Goal: Information Seeking & Learning: Learn about a topic

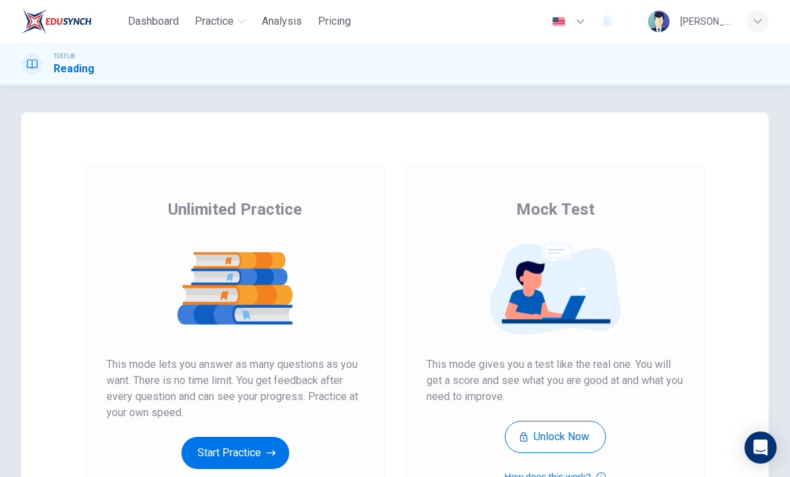
click at [206, 449] on button "Start Practice" at bounding box center [235, 453] width 108 height 32
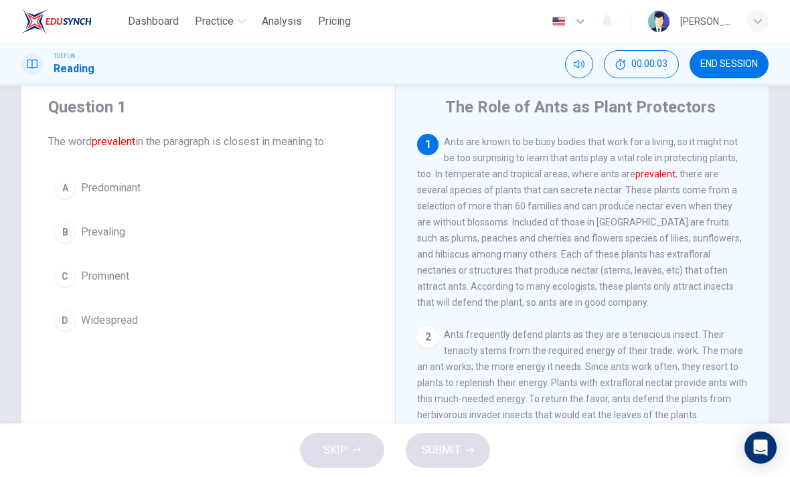
scroll to position [39, 0]
click at [66, 278] on div "C" at bounding box center [64, 275] width 21 height 21
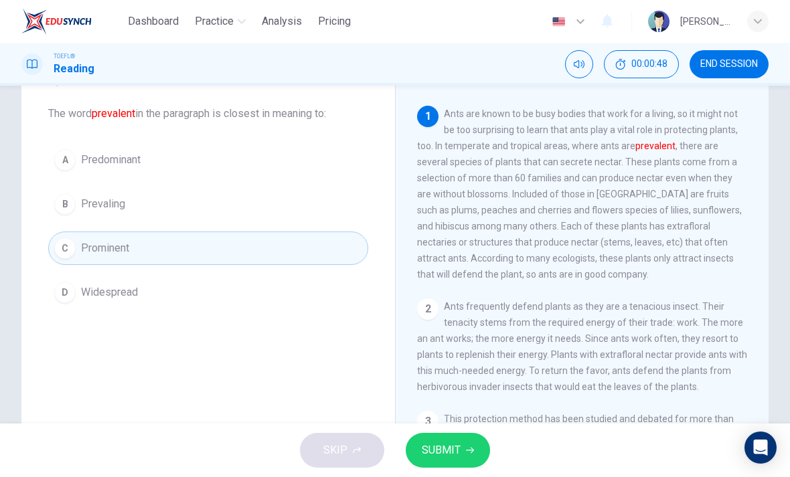
scroll to position [66, 0]
click at [434, 443] on span "SUBMIT" at bounding box center [441, 450] width 39 height 19
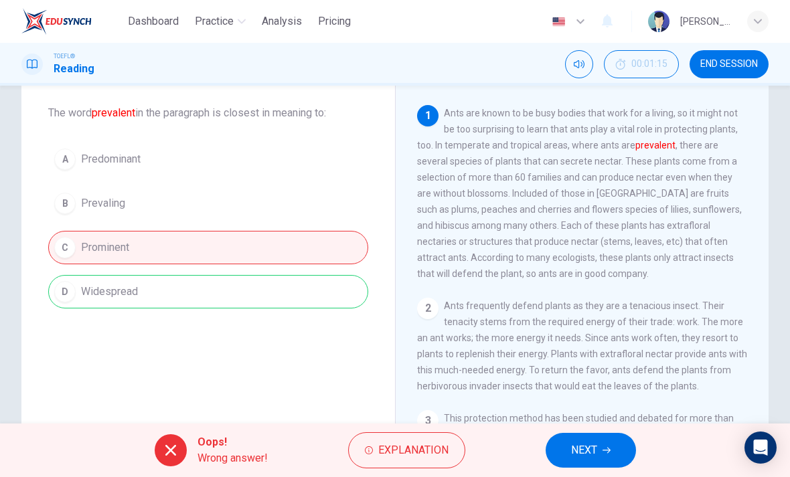
click at [580, 449] on span "NEXT" at bounding box center [584, 450] width 26 height 19
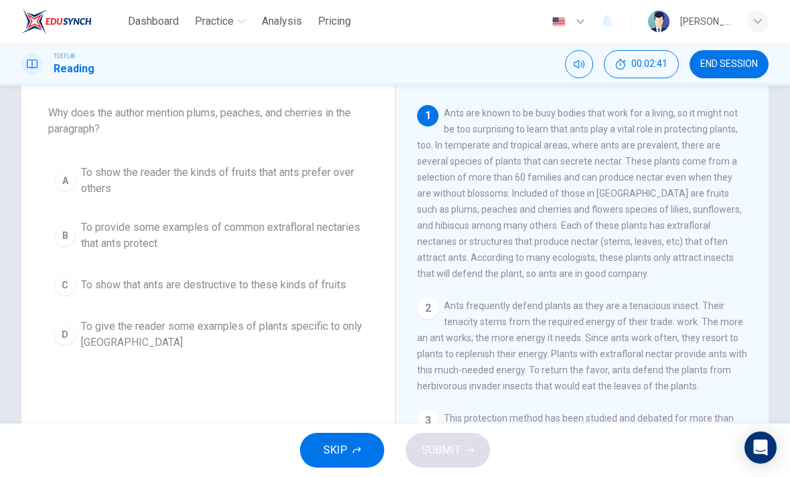
click at [48, 236] on button "B To provide some examples of common extrafloral nectaries that ants protect" at bounding box center [208, 236] width 320 height 44
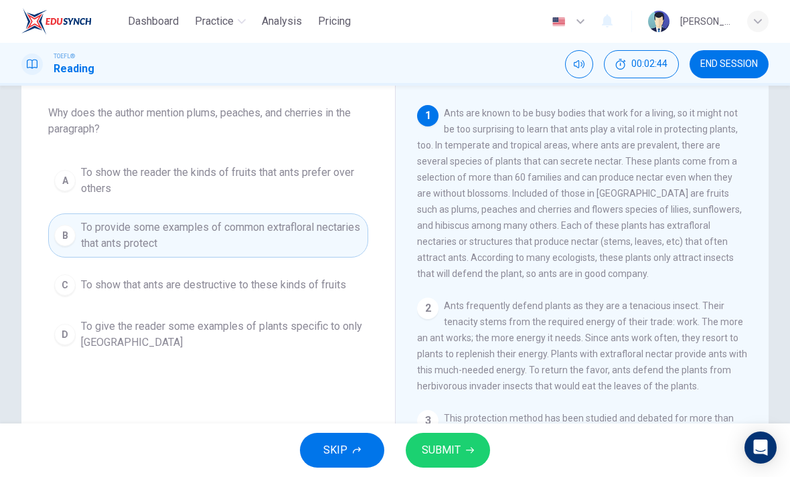
click at [439, 445] on span "SUBMIT" at bounding box center [441, 450] width 39 height 19
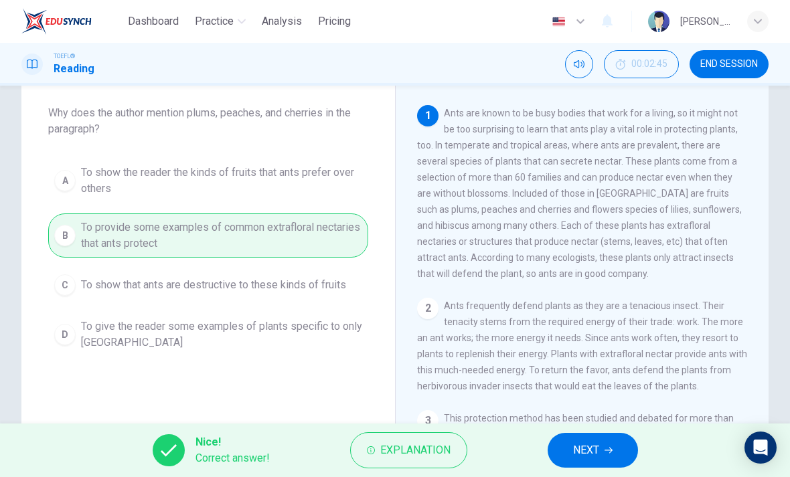
click at [567, 439] on button "NEXT" at bounding box center [593, 450] width 90 height 35
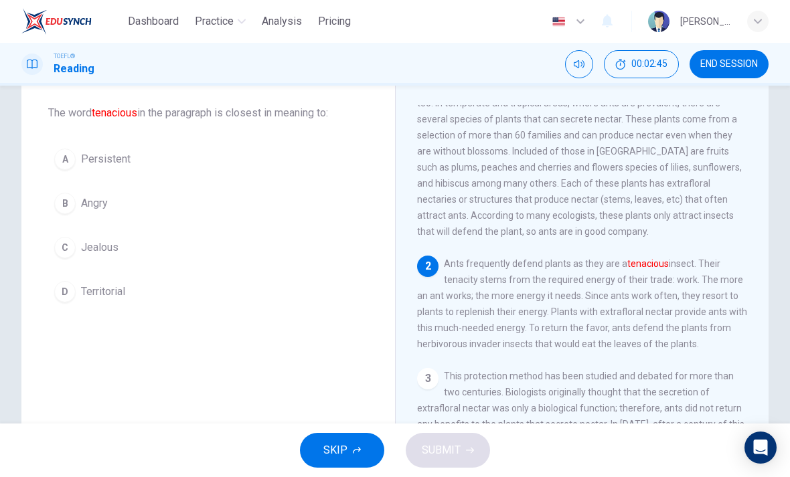
scroll to position [50, 0]
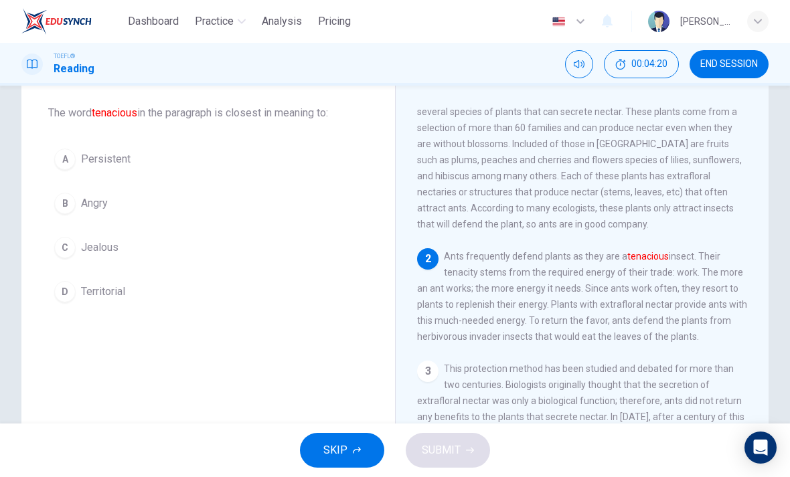
click at [73, 152] on div "A" at bounding box center [64, 159] width 21 height 21
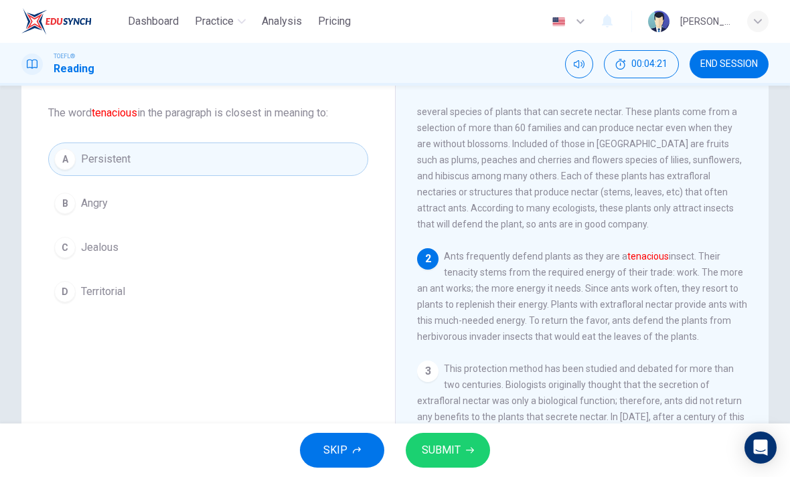
click at [447, 442] on span "SUBMIT" at bounding box center [441, 450] width 39 height 19
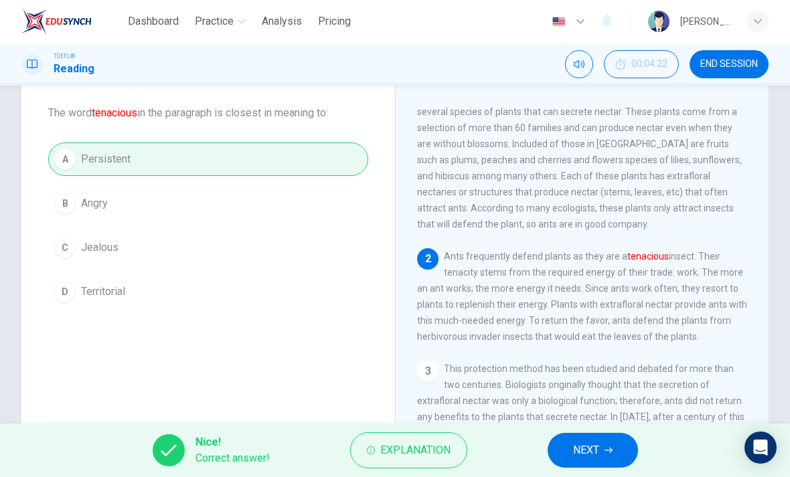
click at [606, 465] on button "NEXT" at bounding box center [593, 450] width 90 height 35
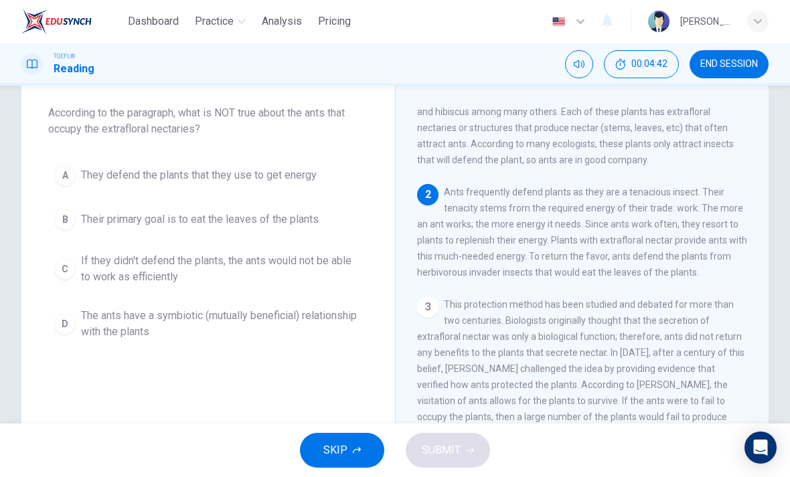
scroll to position [114, 0]
click at [68, 213] on div "B" at bounding box center [64, 219] width 21 height 21
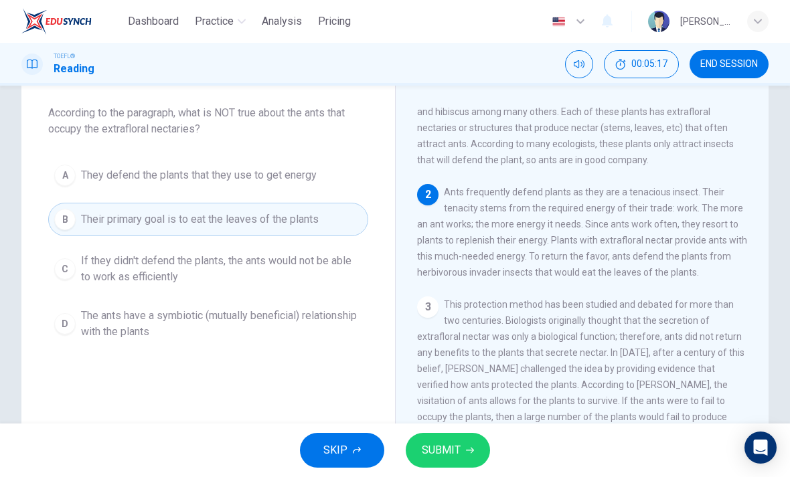
click at [427, 450] on span "SUBMIT" at bounding box center [441, 450] width 39 height 19
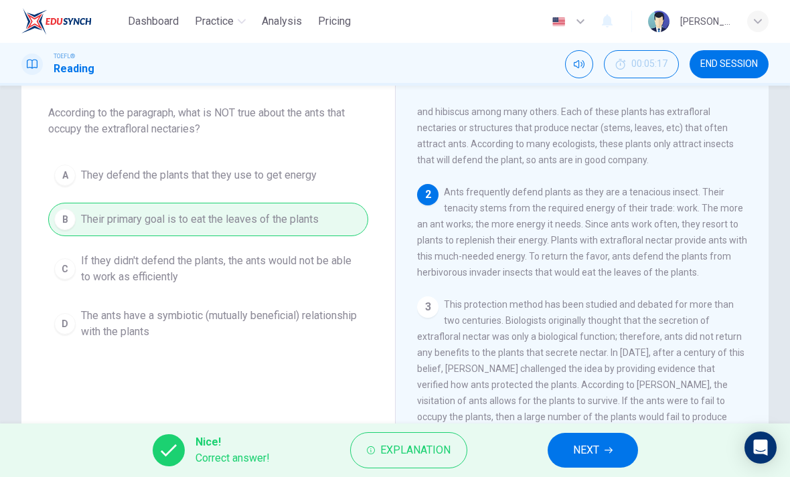
click at [571, 466] on button "NEXT" at bounding box center [593, 450] width 90 height 35
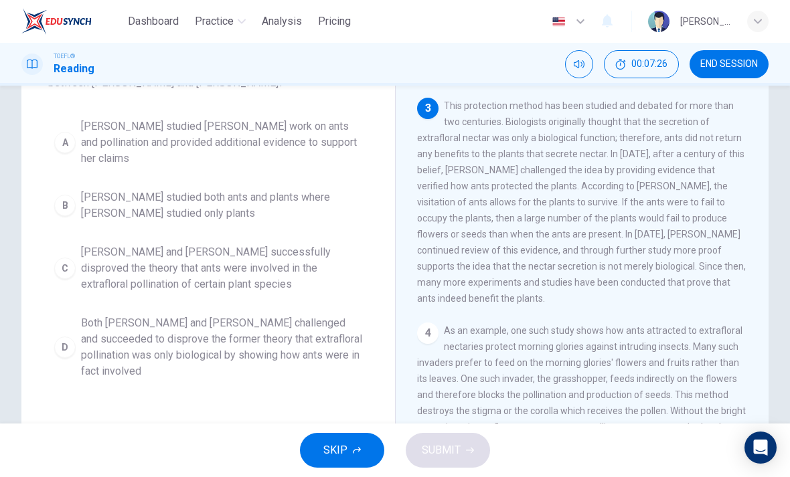
scroll to position [118, 0]
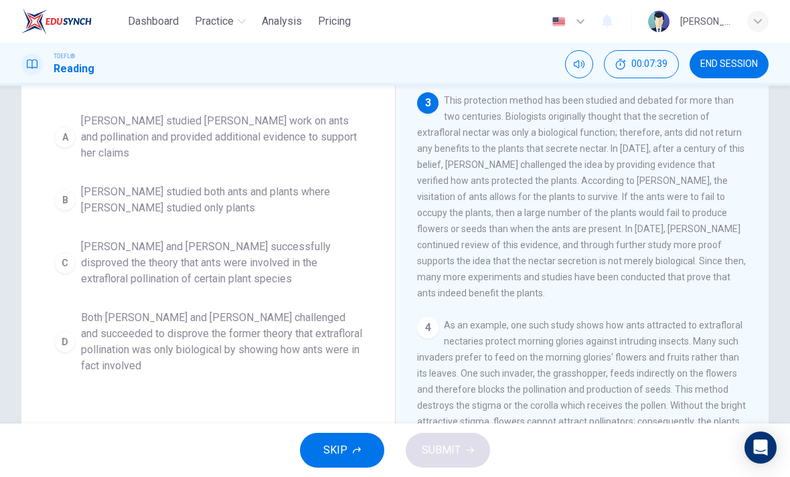
click at [121, 325] on span "Both [PERSON_NAME] and [PERSON_NAME] challenged and succeeded to disprove the f…" at bounding box center [221, 342] width 281 height 64
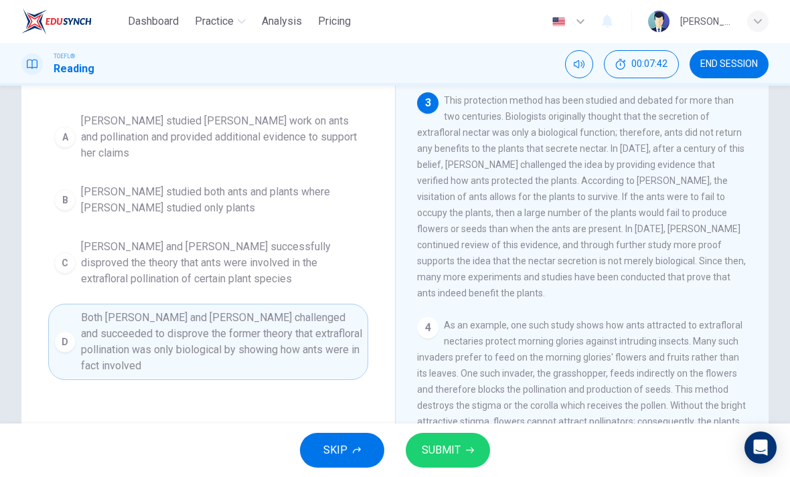
click at [452, 433] on button "SUBMIT" at bounding box center [448, 450] width 84 height 35
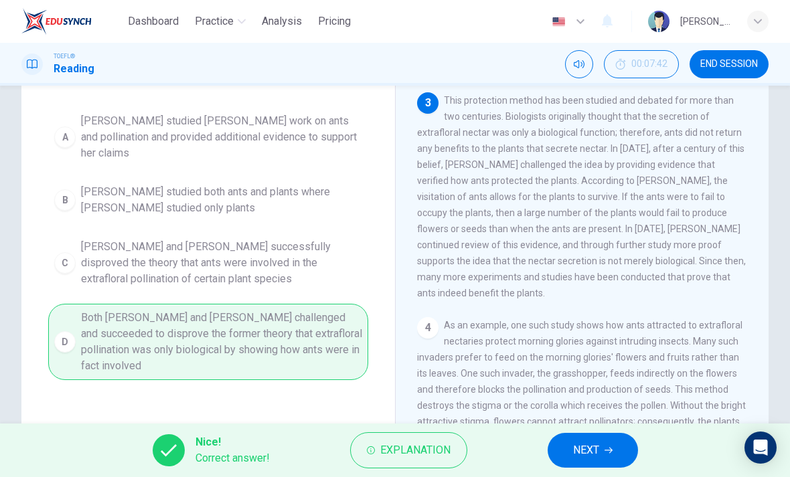
click at [587, 449] on span "NEXT" at bounding box center [586, 450] width 26 height 19
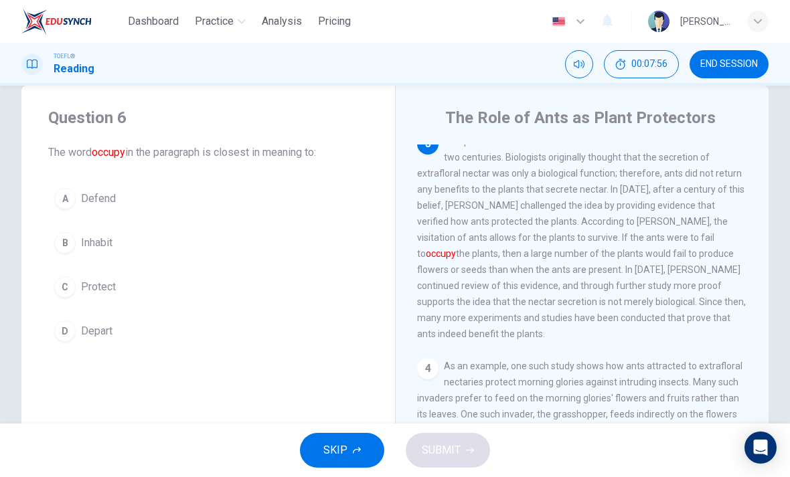
scroll to position [30, 0]
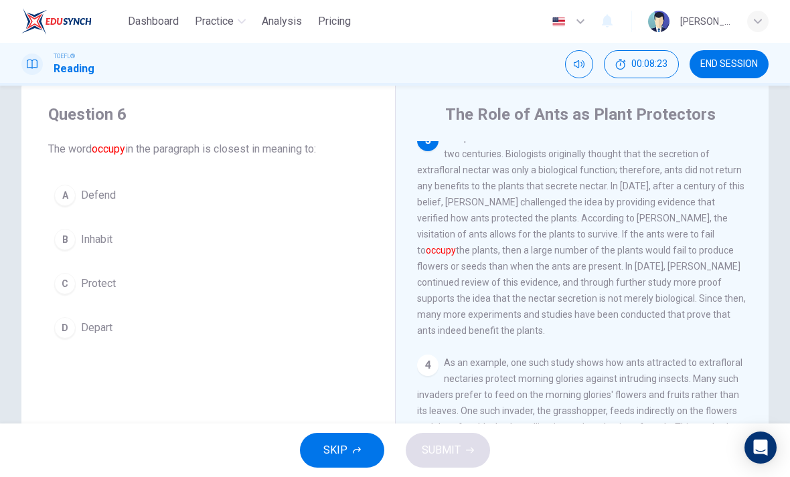
click at [68, 232] on div "B" at bounding box center [64, 239] width 21 height 21
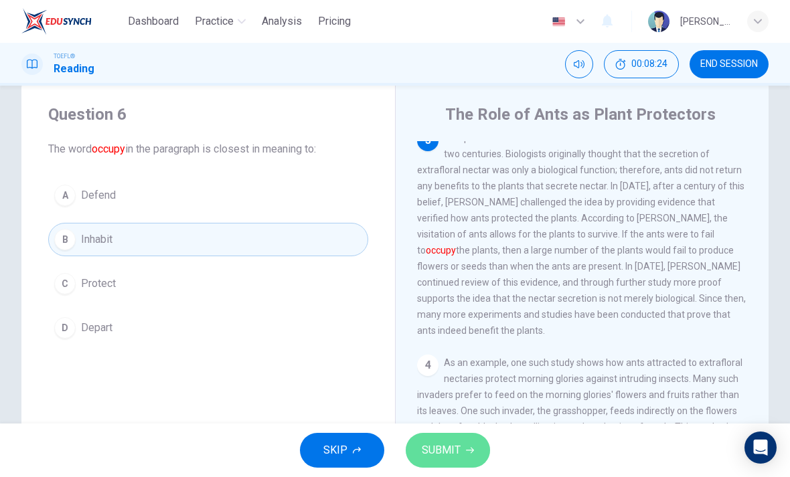
click at [448, 445] on span "SUBMIT" at bounding box center [441, 450] width 39 height 19
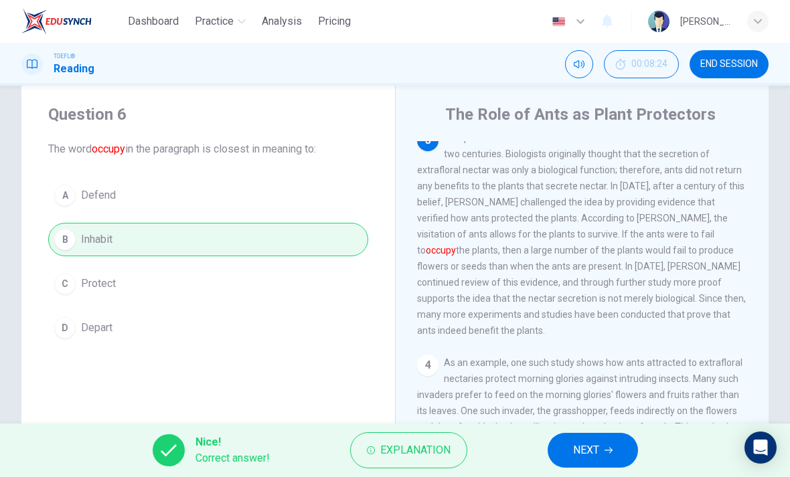
click at [571, 457] on button "NEXT" at bounding box center [593, 450] width 90 height 35
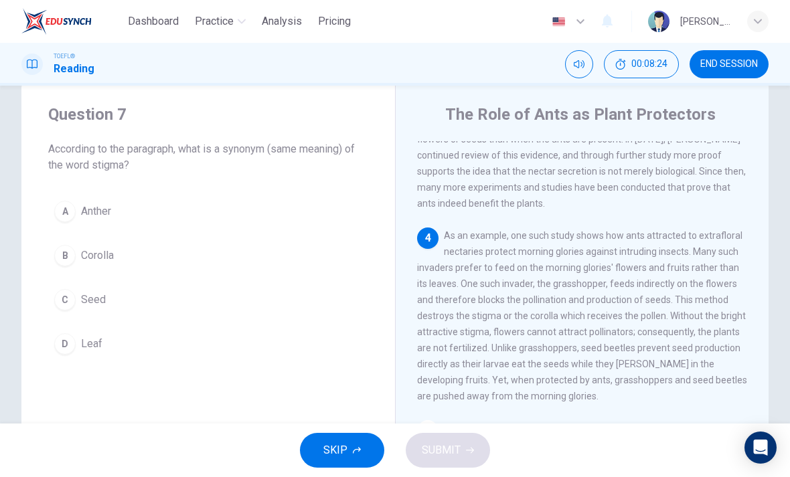
scroll to position [467, 0]
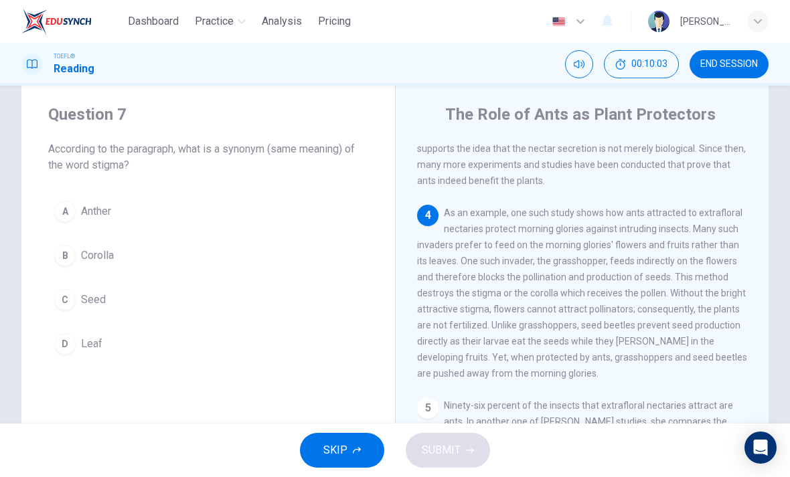
click at [62, 263] on div "B" at bounding box center [64, 255] width 21 height 21
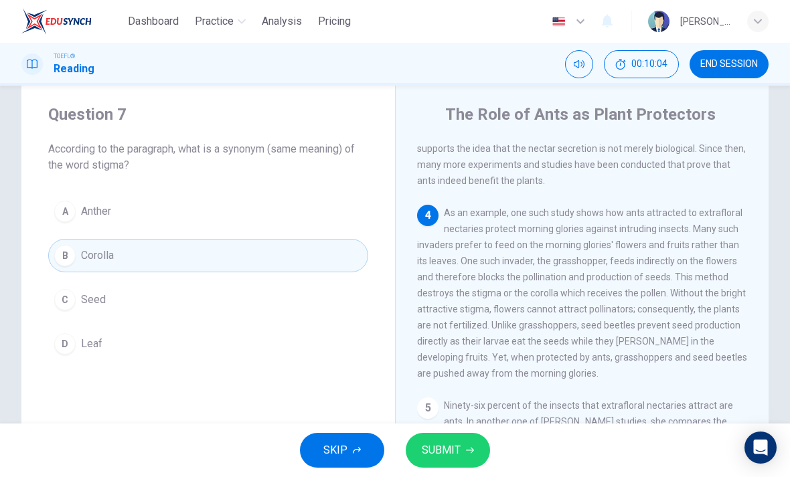
click at [441, 443] on span "SUBMIT" at bounding box center [441, 450] width 39 height 19
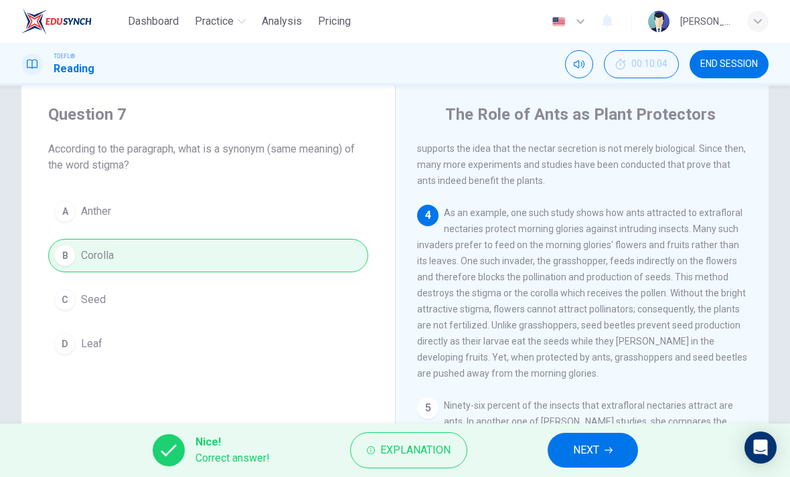
click at [584, 453] on span "NEXT" at bounding box center [586, 450] width 26 height 19
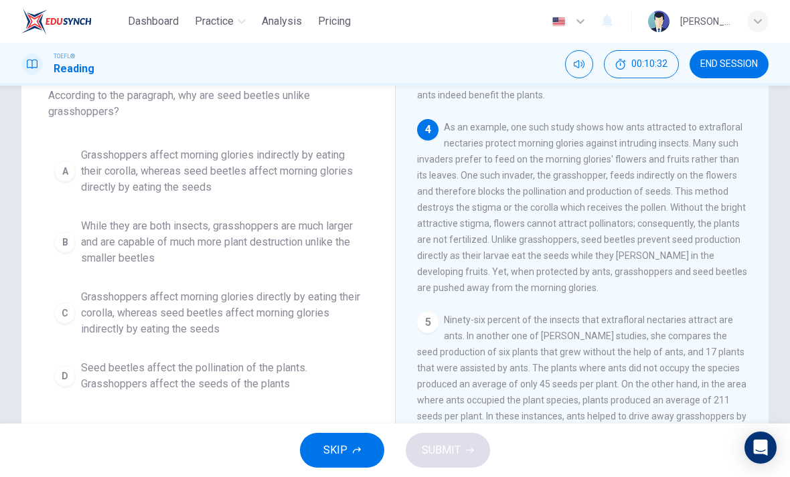
scroll to position [82, 0]
click at [270, 318] on span "Grasshoppers affect morning glories directly by eating their corolla, whereas s…" at bounding box center [221, 315] width 281 height 48
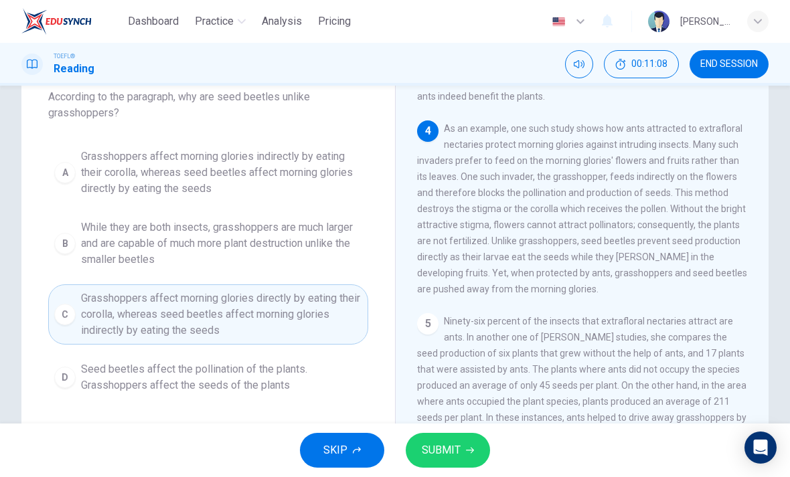
click at [461, 444] on button "SUBMIT" at bounding box center [448, 450] width 84 height 35
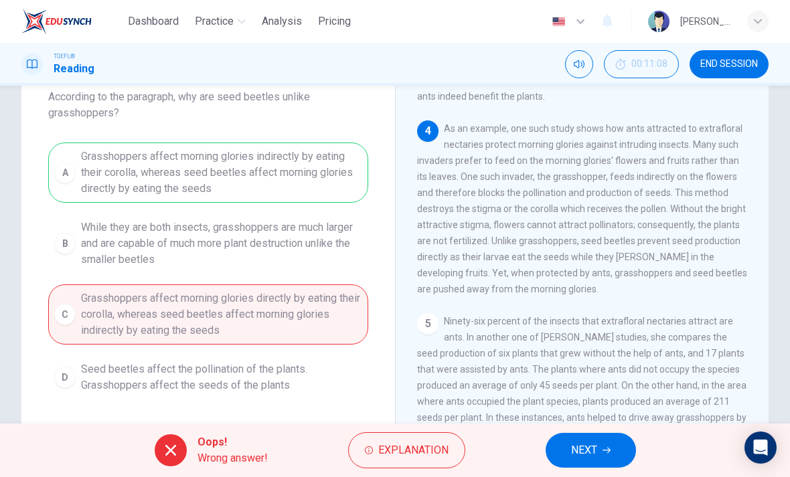
click at [601, 457] on button "NEXT" at bounding box center [591, 450] width 90 height 35
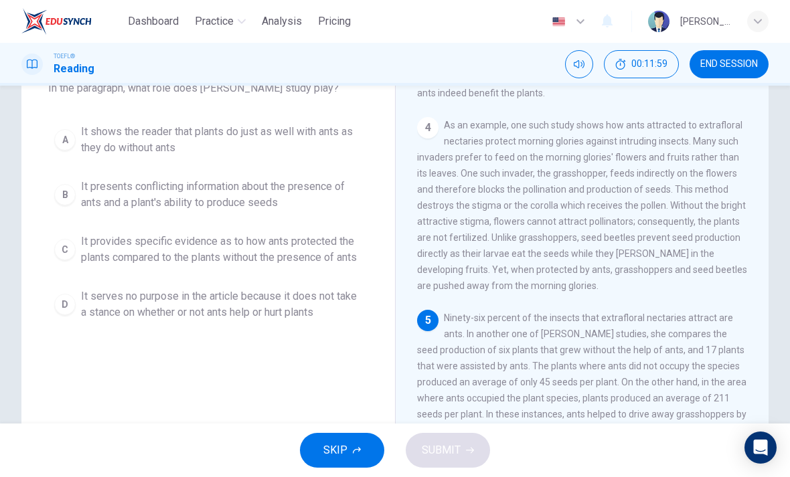
scroll to position [89, 0]
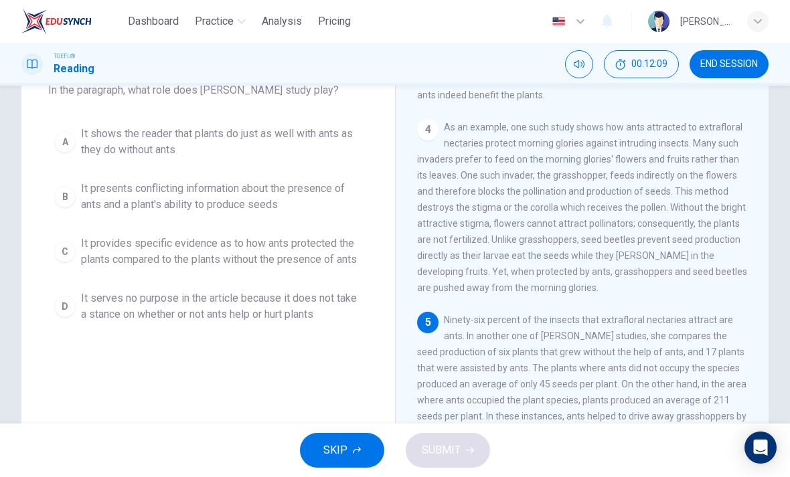
click at [64, 265] on button "C It provides specific evidence as to how ants protected the plants compared to…" at bounding box center [208, 252] width 320 height 44
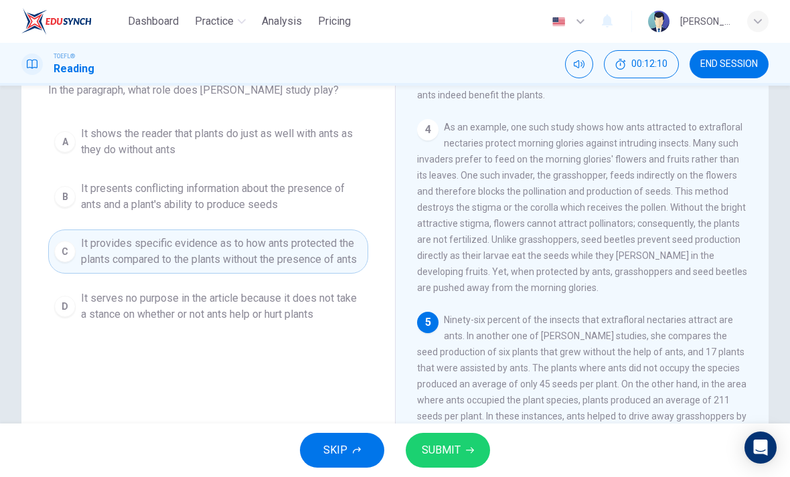
click at [441, 455] on span "SUBMIT" at bounding box center [441, 450] width 39 height 19
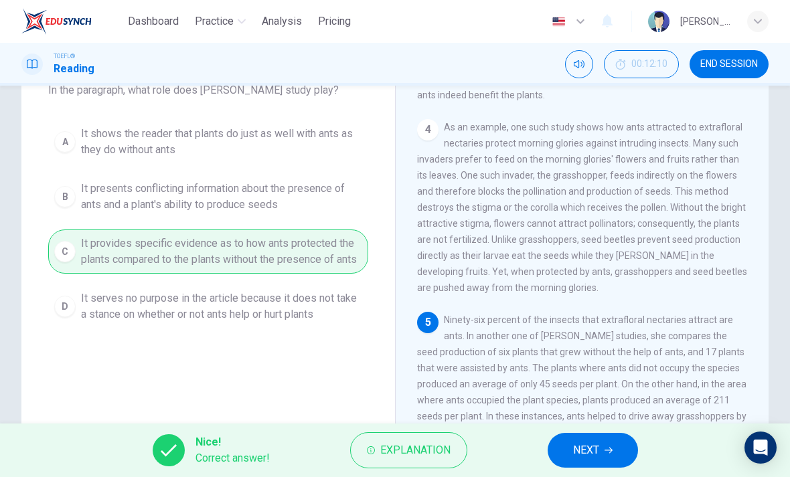
click at [577, 463] on button "NEXT" at bounding box center [593, 450] width 90 height 35
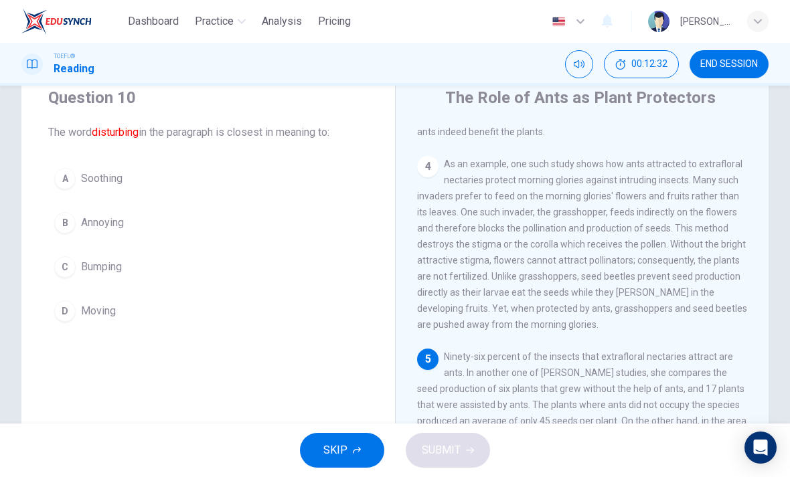
scroll to position [44, 0]
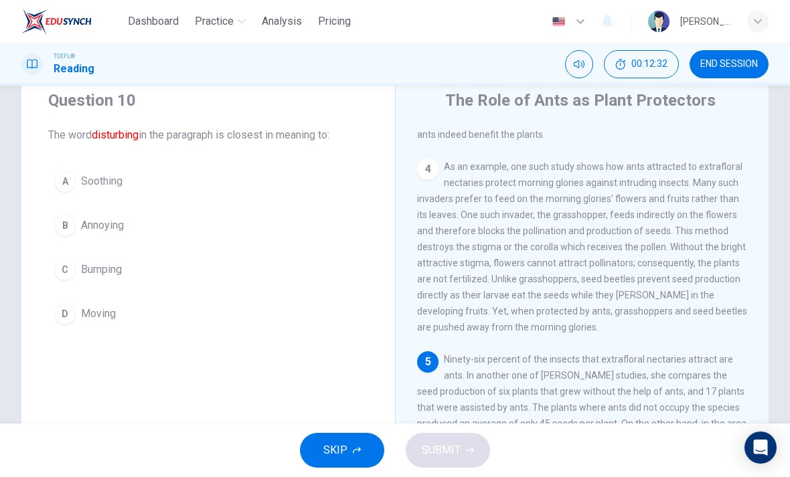
click at [232, 319] on button "D Moving" at bounding box center [208, 313] width 320 height 33
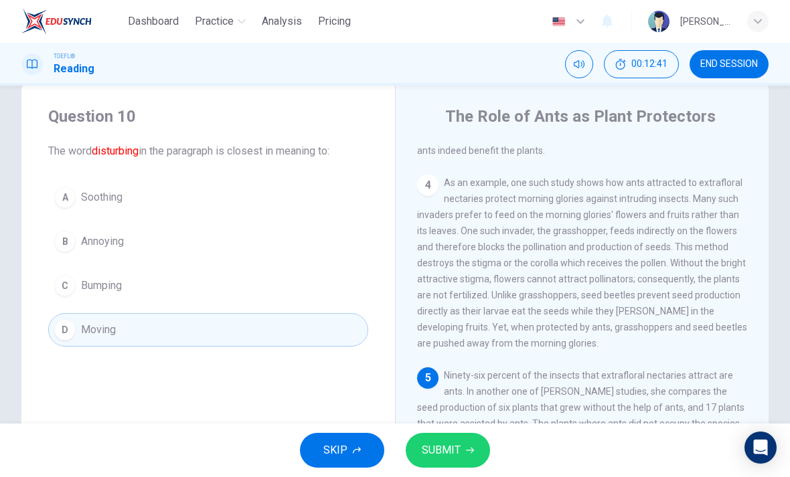
scroll to position [27, 0]
click at [119, 244] on span "Annoying" at bounding box center [102, 242] width 43 height 16
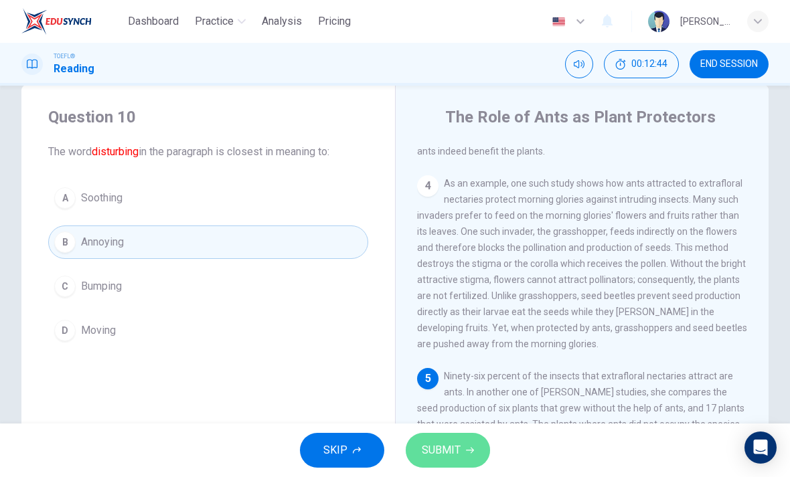
click at [471, 449] on icon "button" at bounding box center [470, 451] width 8 height 8
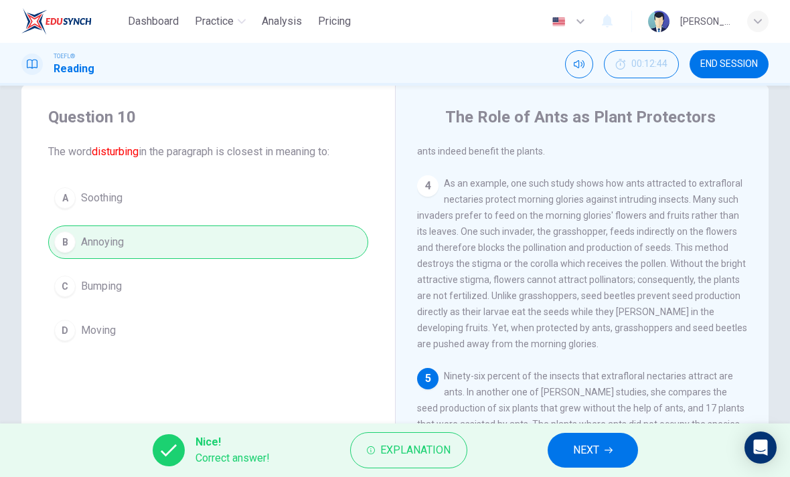
click at [604, 439] on button "NEXT" at bounding box center [593, 450] width 90 height 35
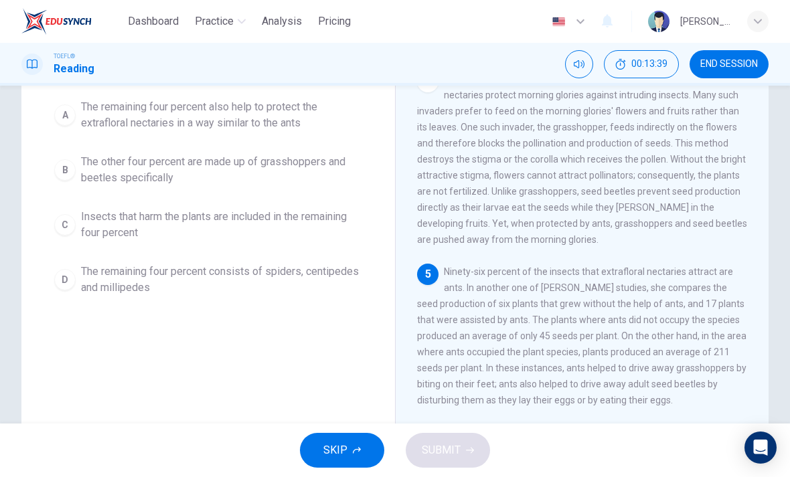
scroll to position [95, 0]
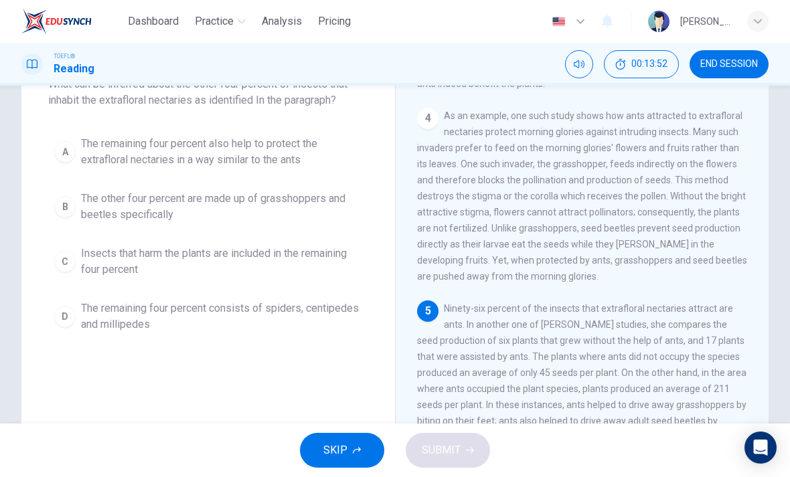
click at [313, 270] on span "Insects that harm the plants are included in the remaining four percent" at bounding box center [221, 262] width 281 height 32
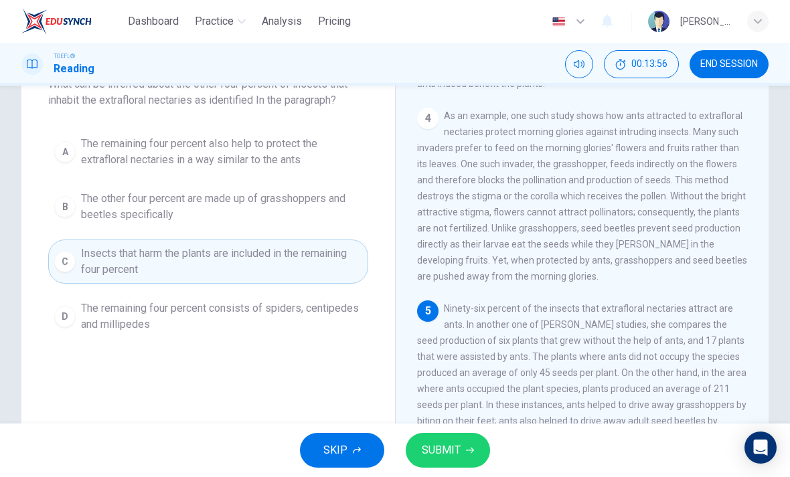
click at [470, 450] on icon "button" at bounding box center [470, 451] width 8 height 8
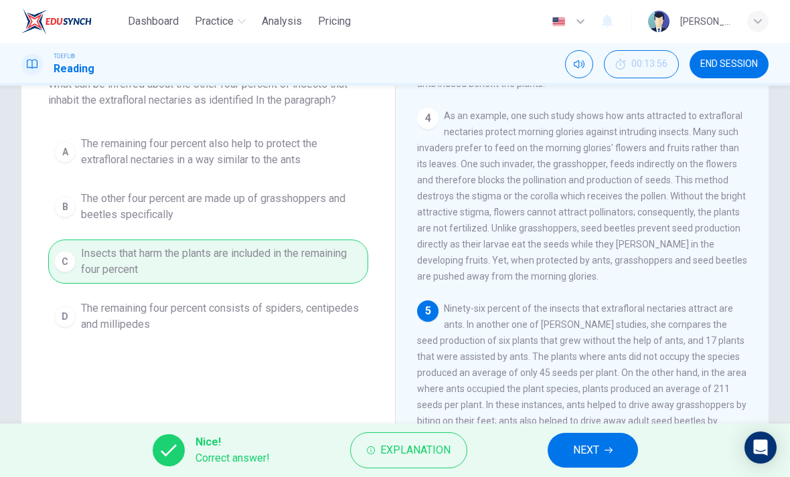
click at [570, 455] on button "NEXT" at bounding box center [593, 450] width 90 height 35
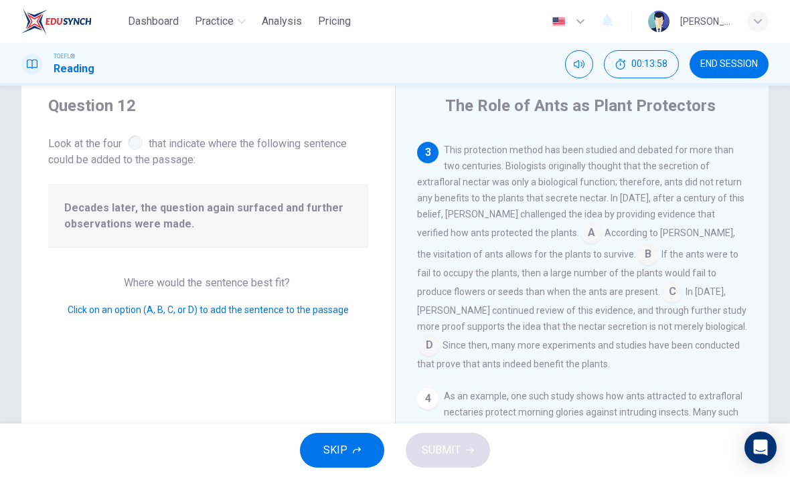
scroll to position [36, 0]
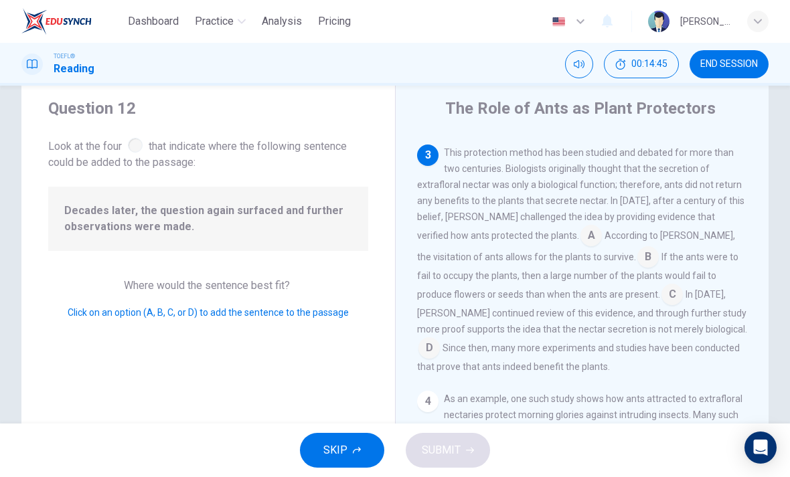
click at [440, 343] on input at bounding box center [429, 349] width 21 height 21
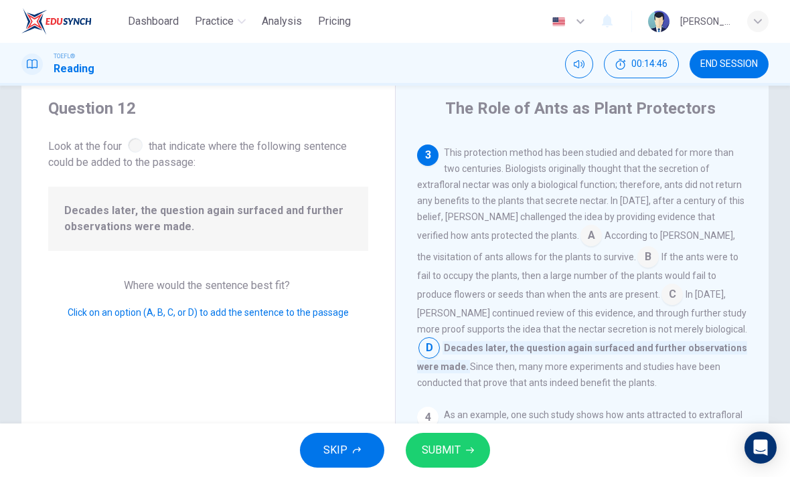
click at [470, 446] on button "SUBMIT" at bounding box center [448, 450] width 84 height 35
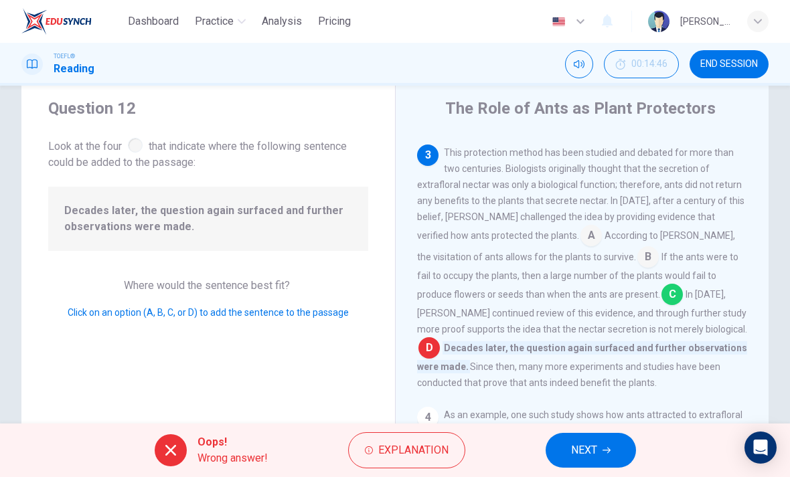
click at [594, 455] on span "NEXT" at bounding box center [584, 450] width 26 height 19
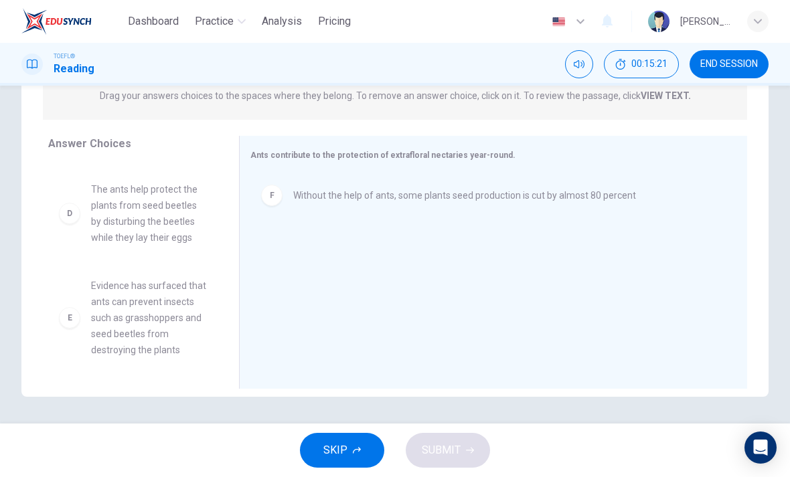
scroll to position [281, 0]
click at [188, 298] on span "Evidence has surfaced that ants can prevent insects such as grasshoppers and se…" at bounding box center [149, 318] width 116 height 80
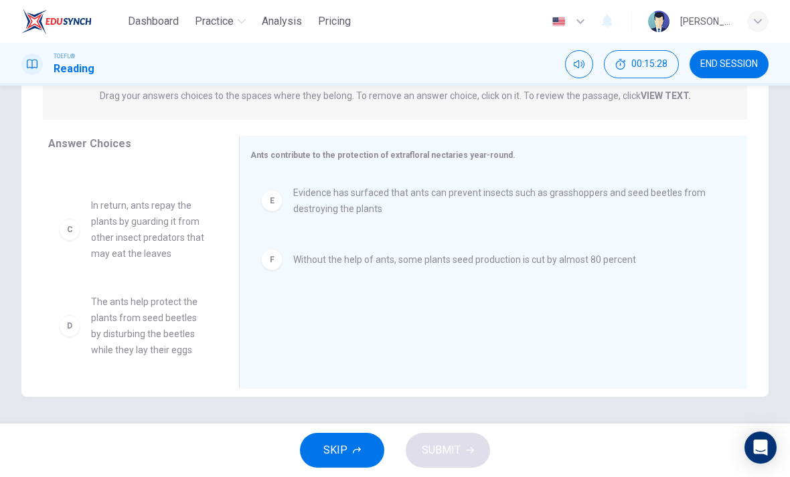
scroll to position [169, 0]
click at [119, 346] on div "A There are at least 60 species of plants that produce nectar B Even when the p…" at bounding box center [138, 266] width 180 height 206
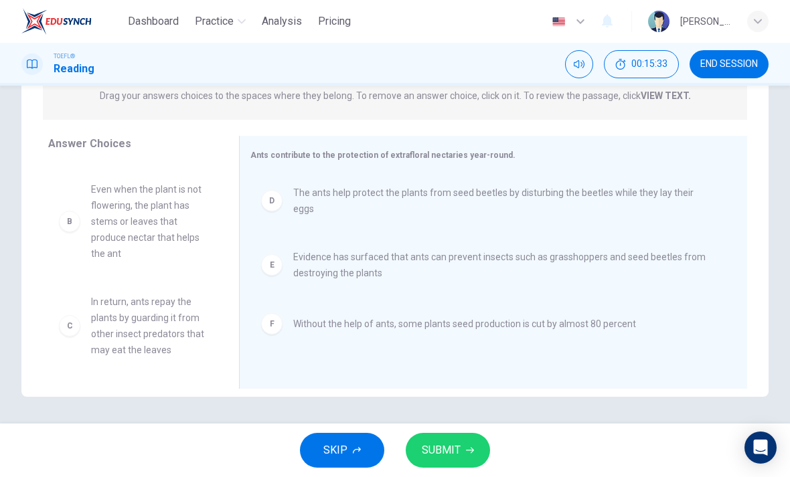
scroll to position [72, 0]
click at [457, 435] on button "SUBMIT" at bounding box center [448, 450] width 84 height 35
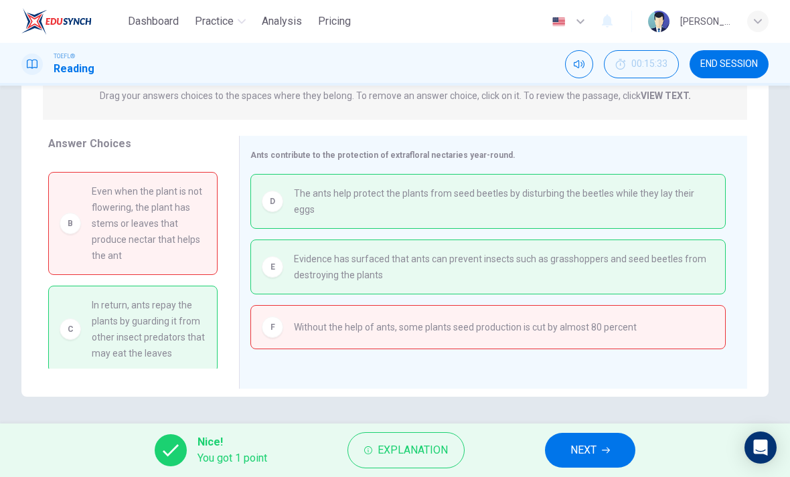
click at [579, 447] on span "NEXT" at bounding box center [584, 450] width 26 height 19
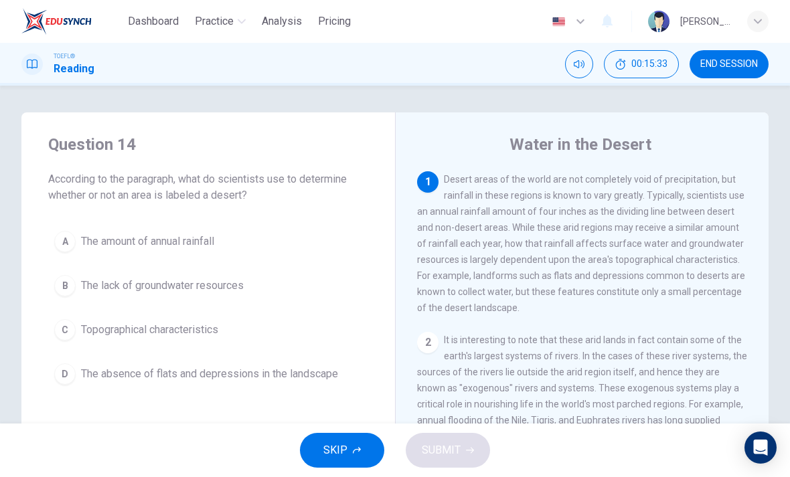
click at [739, 68] on span "END SESSION" at bounding box center [729, 64] width 58 height 11
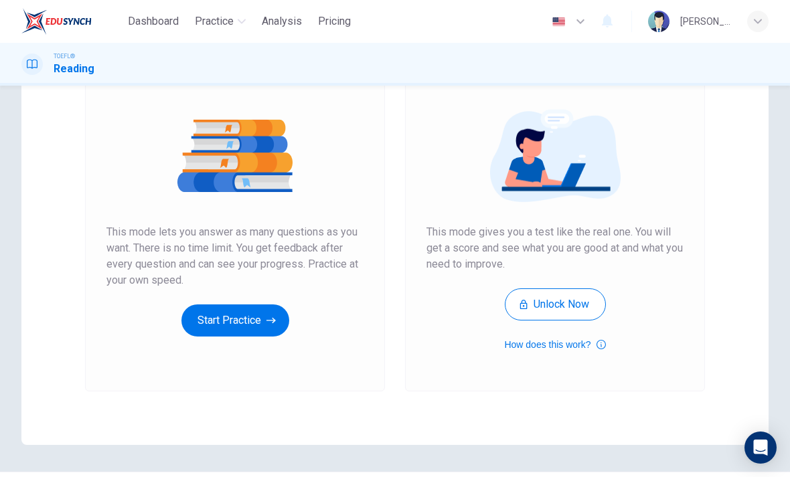
scroll to position [137, 0]
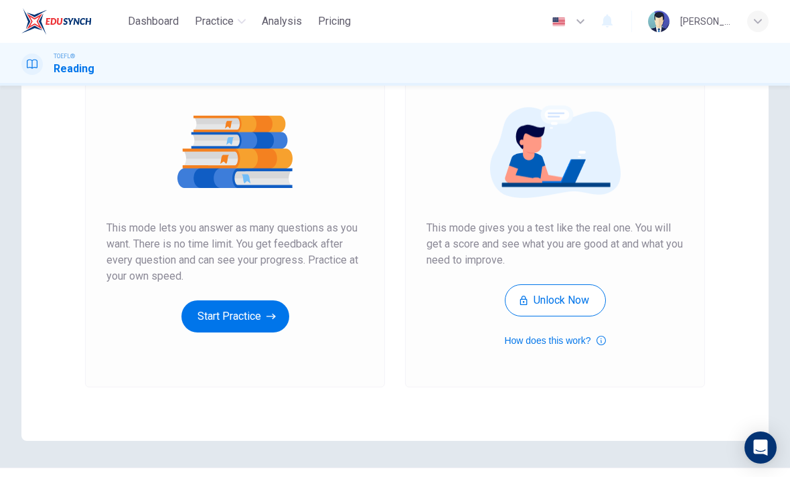
click at [274, 323] on icon "button" at bounding box center [271, 316] width 9 height 13
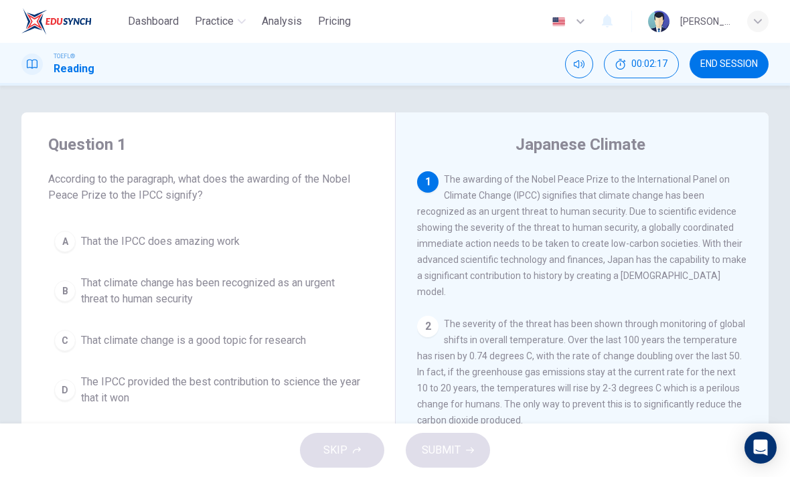
scroll to position [0, 0]
click at [735, 63] on span "END SESSION" at bounding box center [729, 64] width 58 height 11
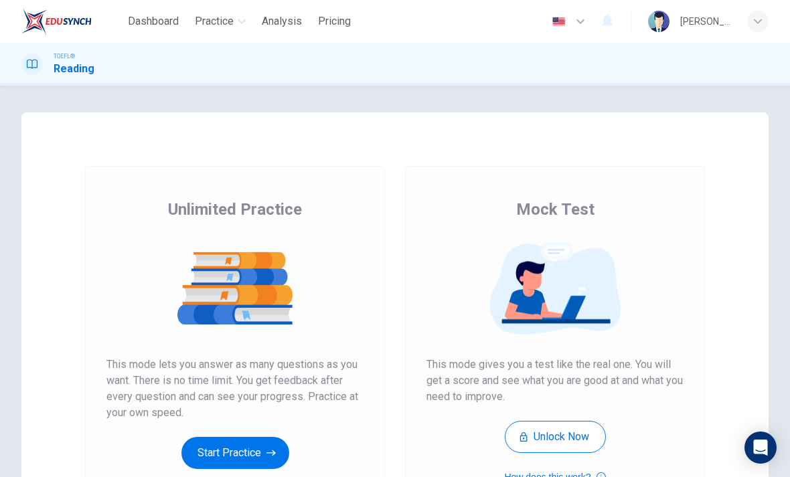
click at [222, 455] on button "Start Practice" at bounding box center [235, 453] width 108 height 32
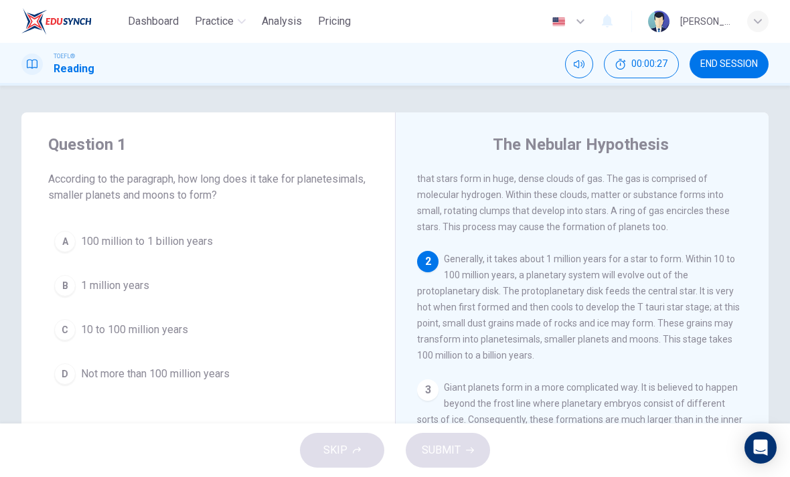
scroll to position [100, 0]
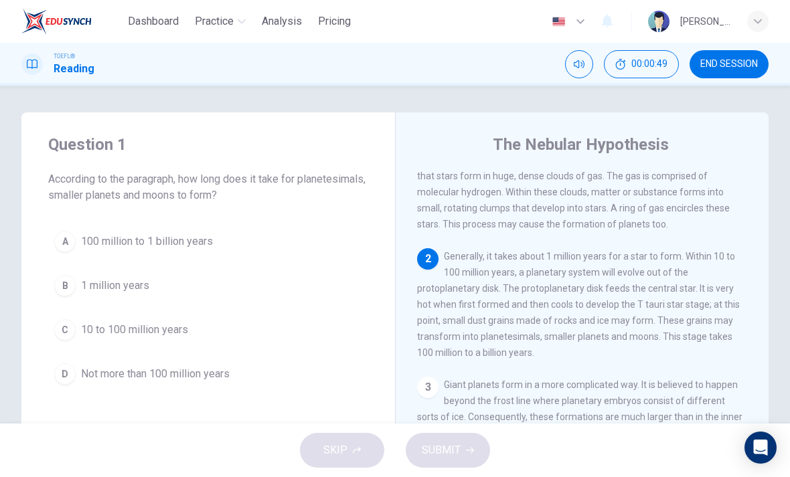
click at [58, 237] on div "A" at bounding box center [64, 241] width 21 height 21
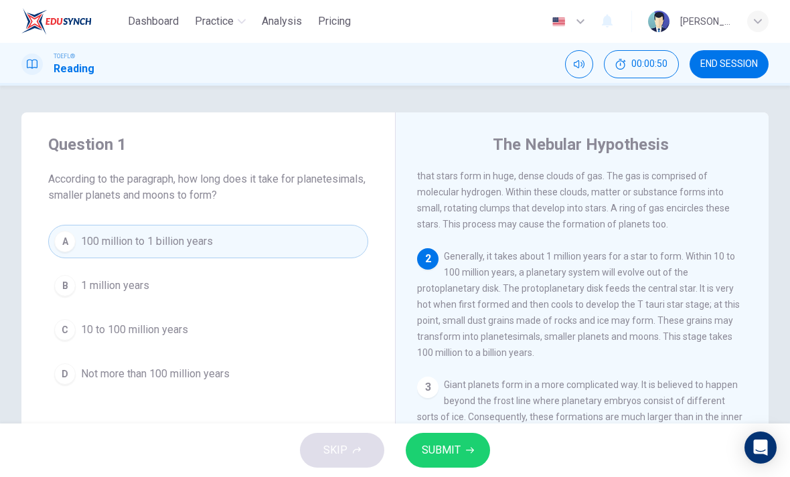
click at [451, 465] on button "SUBMIT" at bounding box center [448, 450] width 84 height 35
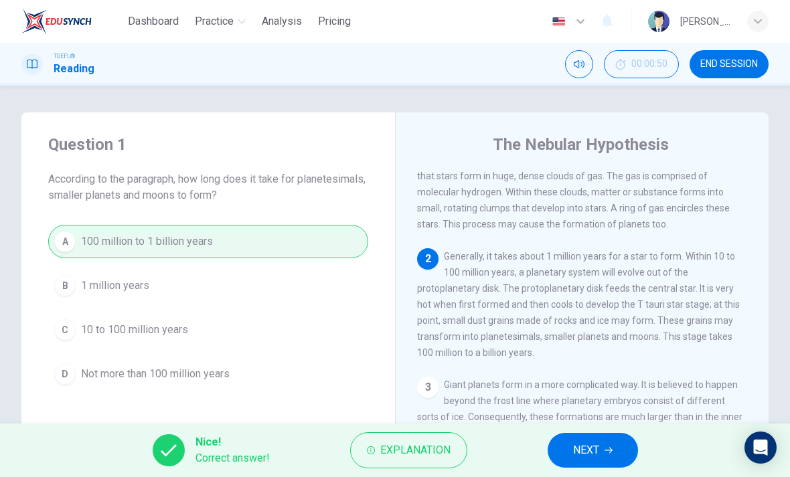
click at [570, 444] on button "NEXT" at bounding box center [593, 450] width 90 height 35
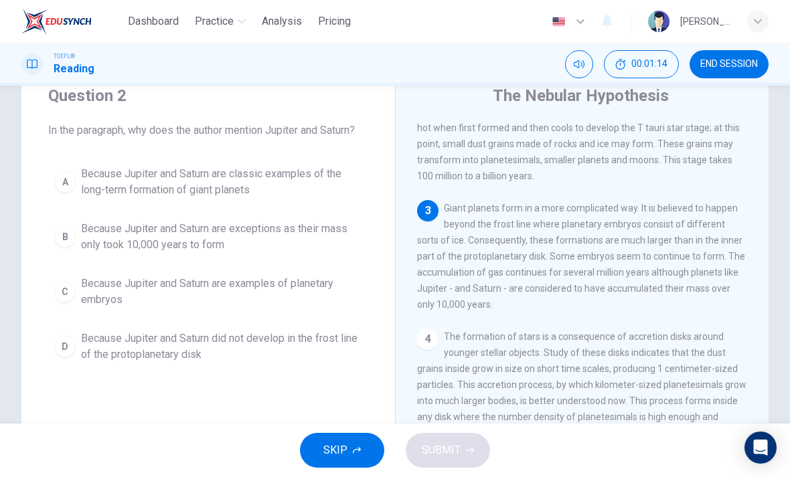
scroll to position [56, 0]
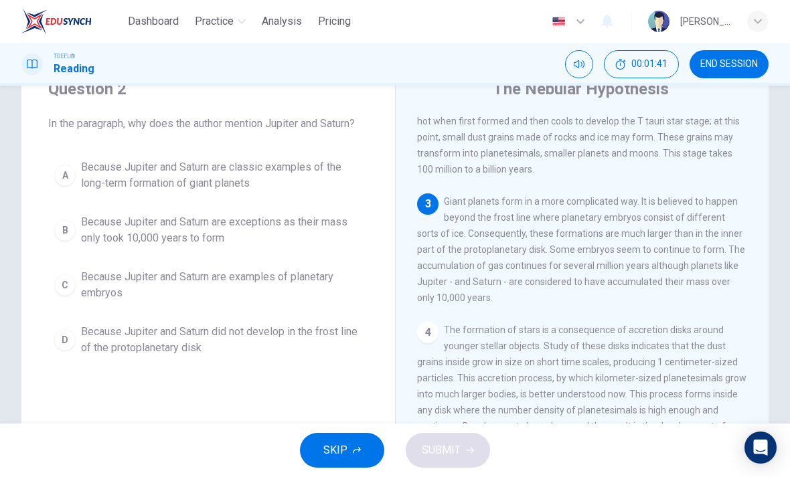
click at [310, 237] on span "Because Jupiter and Saturn are exceptions as their mass only took 10,000 years …" at bounding box center [221, 230] width 281 height 32
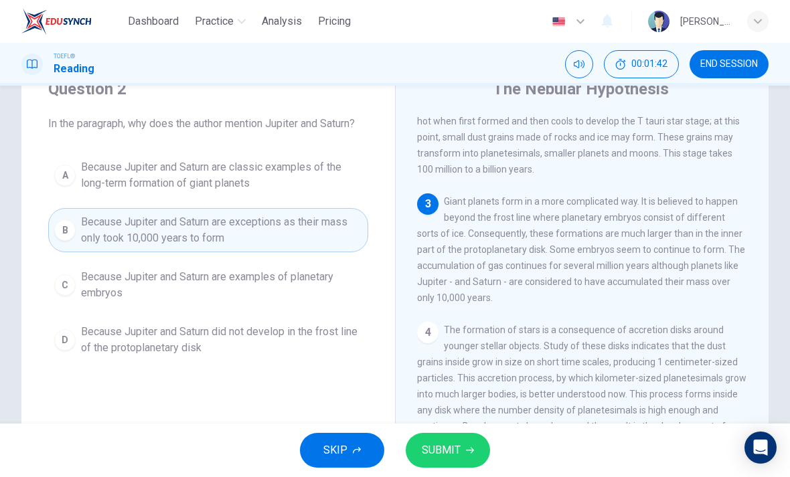
click at [474, 451] on button "SUBMIT" at bounding box center [448, 450] width 84 height 35
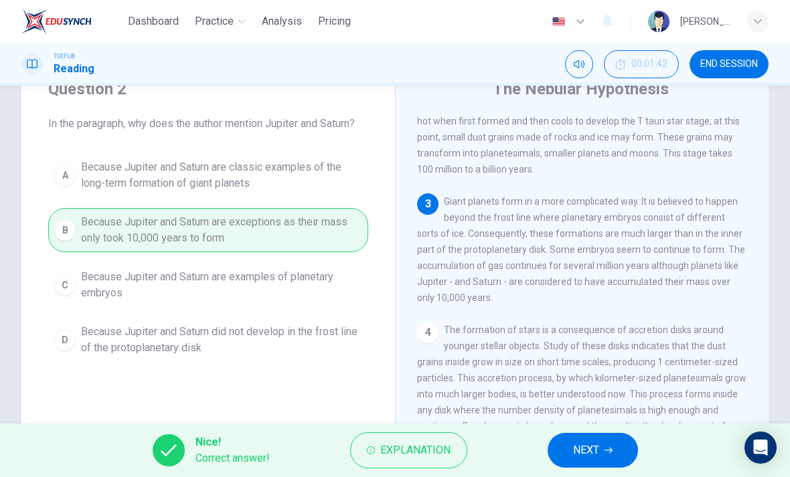
click at [596, 459] on span "NEXT" at bounding box center [586, 450] width 26 height 19
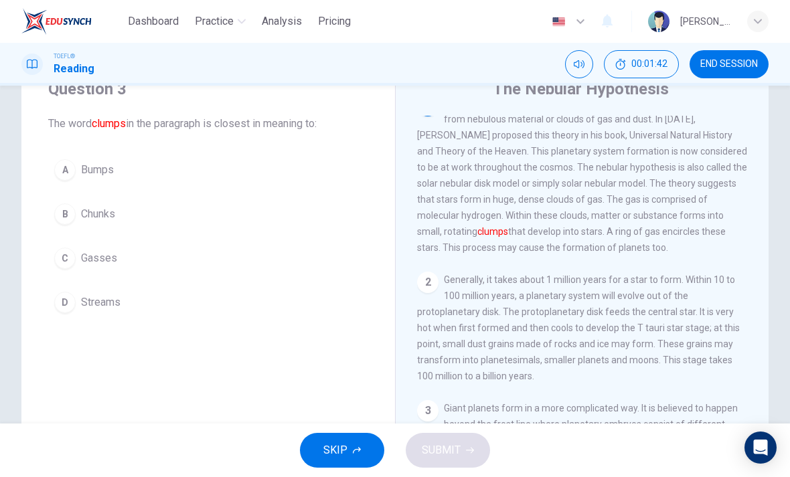
scroll to position [0, 0]
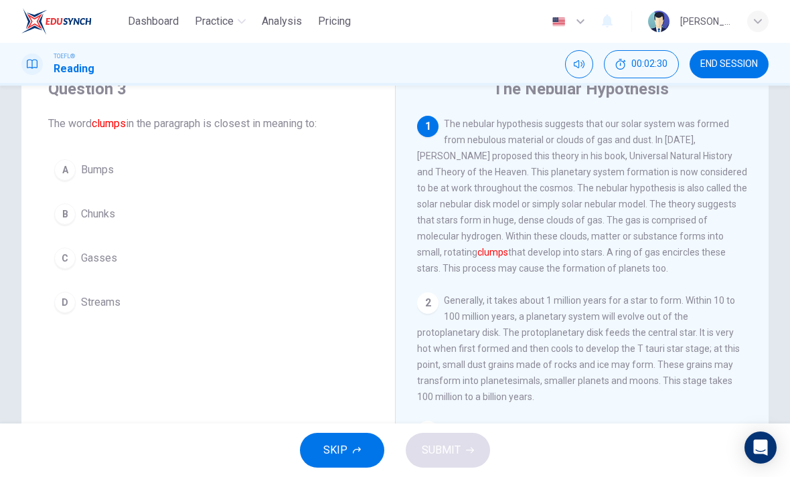
click at [62, 220] on div "B" at bounding box center [64, 214] width 21 height 21
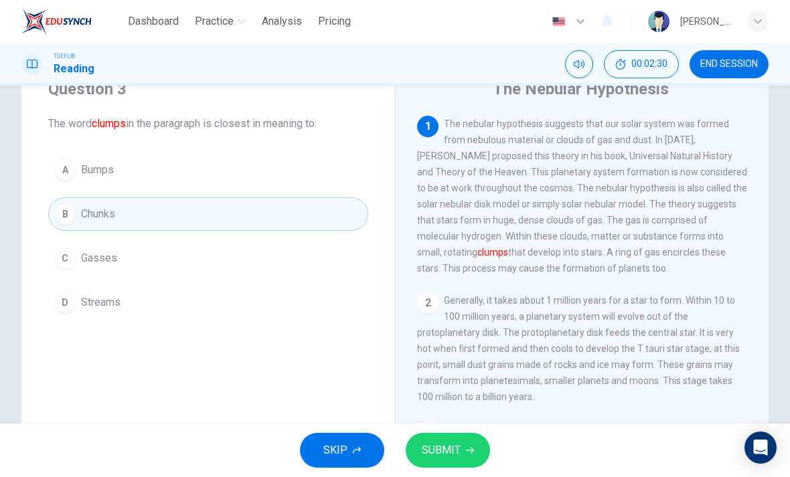
click at [445, 454] on span "SUBMIT" at bounding box center [441, 450] width 39 height 19
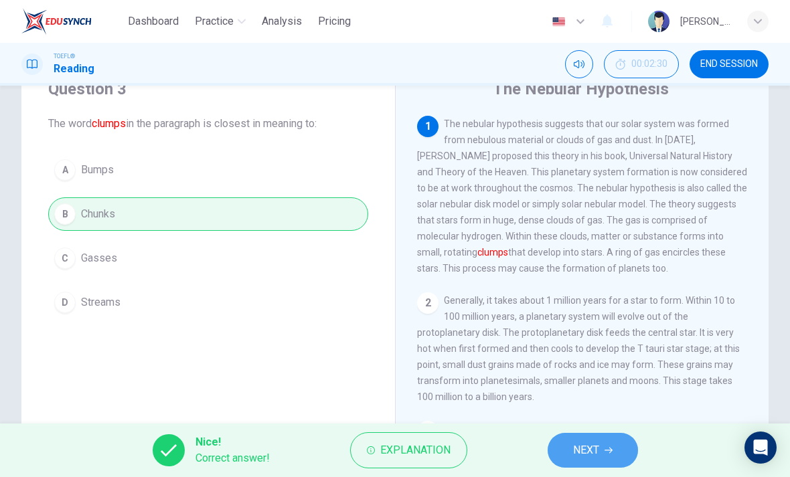
click at [593, 444] on span "NEXT" at bounding box center [586, 450] width 26 height 19
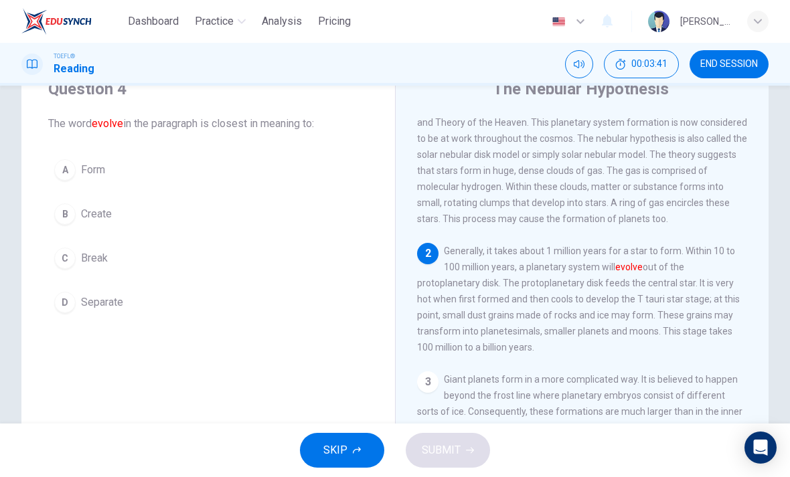
scroll to position [58, 0]
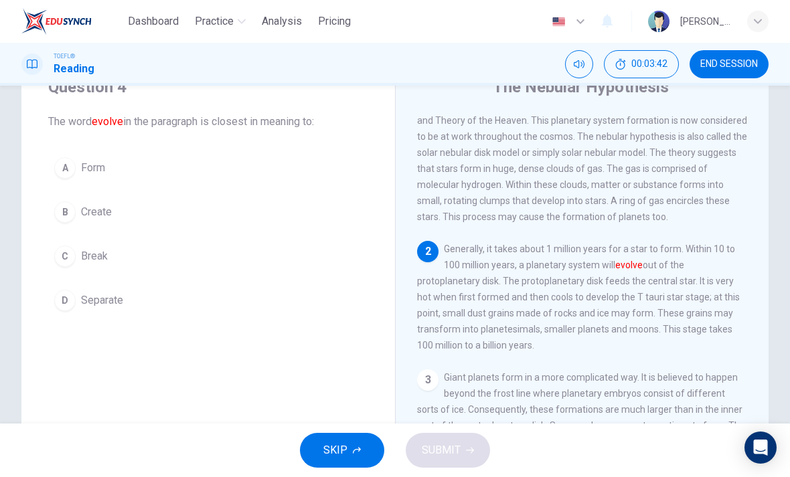
click at [76, 179] on button "A Form" at bounding box center [208, 167] width 320 height 33
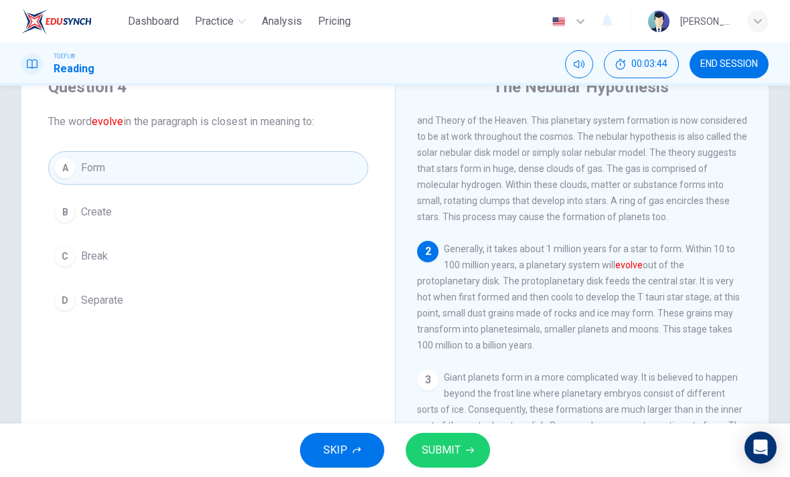
click at [453, 447] on span "SUBMIT" at bounding box center [441, 450] width 39 height 19
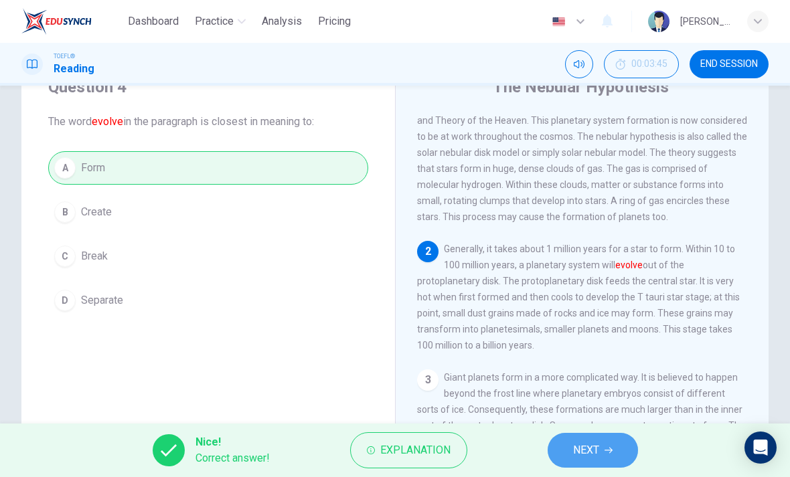
click at [599, 447] on span "NEXT" at bounding box center [586, 450] width 26 height 19
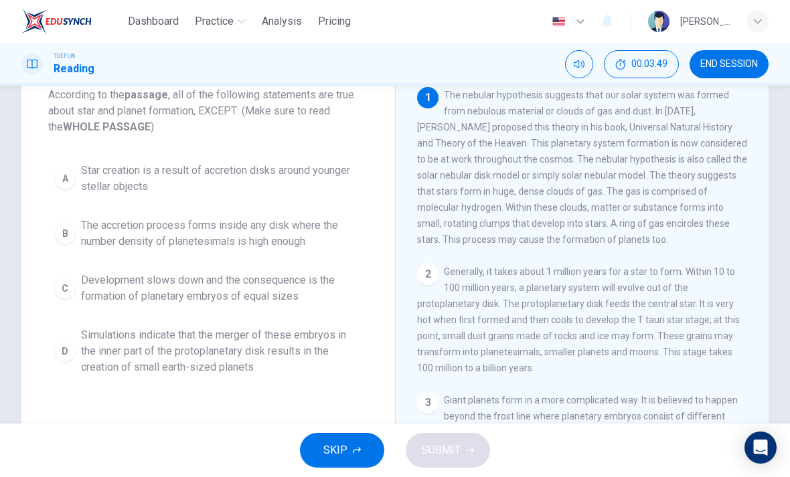
scroll to position [85, 0]
click at [307, 372] on span "Simulations indicate that the merger of these embryos in the inner part of the …" at bounding box center [221, 351] width 281 height 48
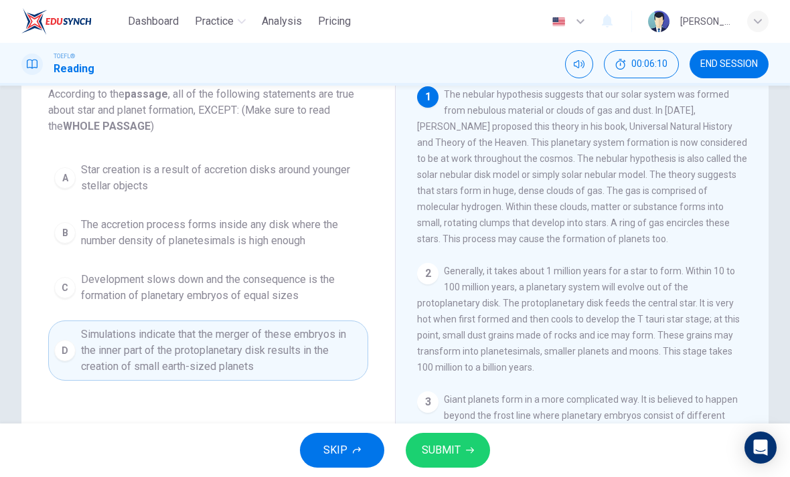
click at [468, 466] on button "SUBMIT" at bounding box center [448, 450] width 84 height 35
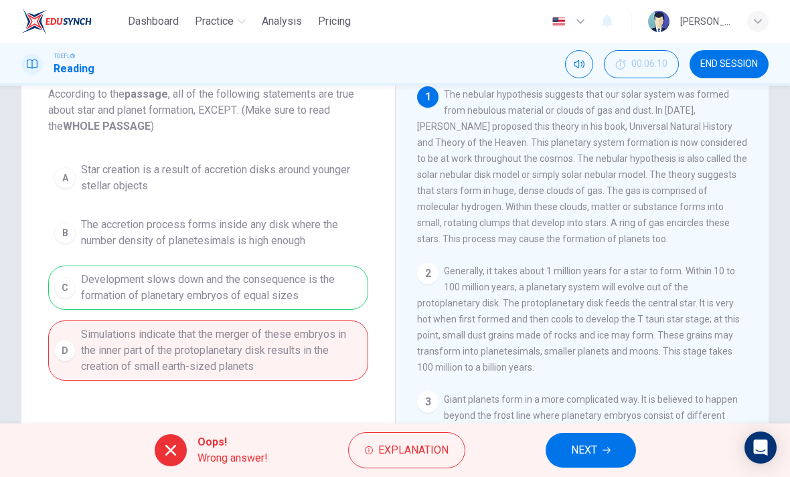
click at [593, 443] on span "NEXT" at bounding box center [584, 450] width 26 height 19
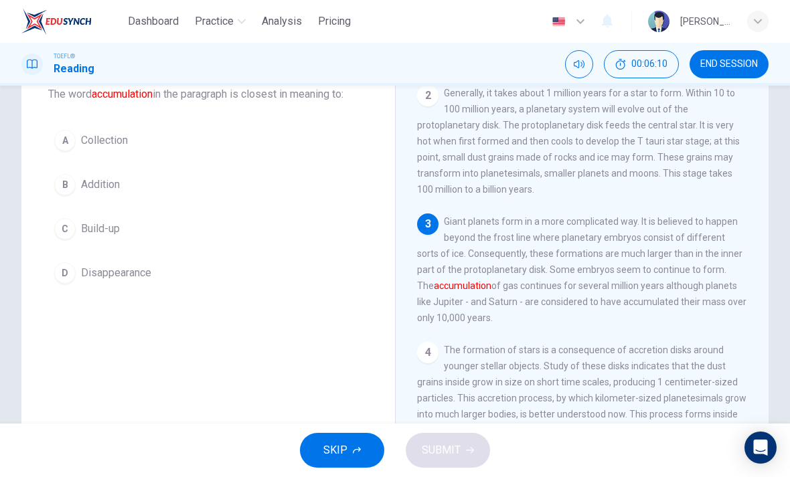
scroll to position [183, 0]
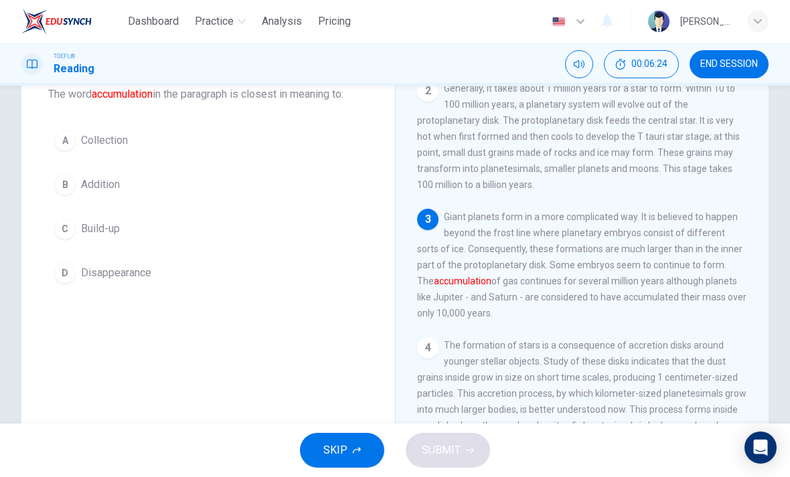
click at [67, 143] on div "A" at bounding box center [64, 140] width 21 height 21
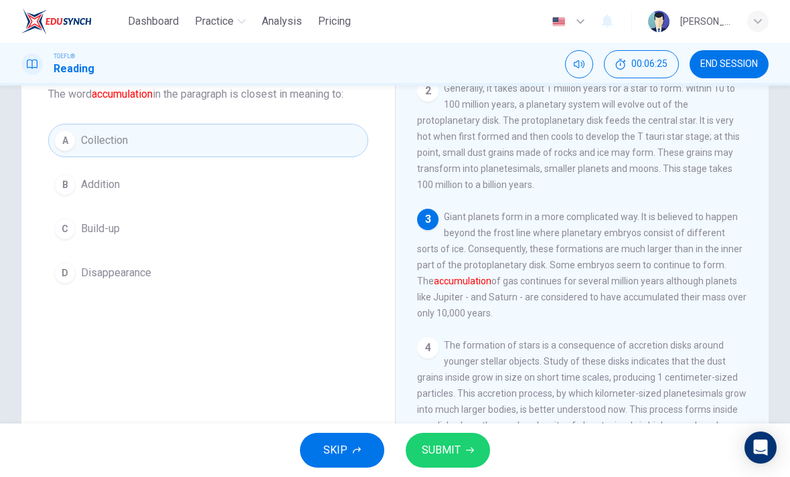
click at [477, 453] on button "SUBMIT" at bounding box center [448, 450] width 84 height 35
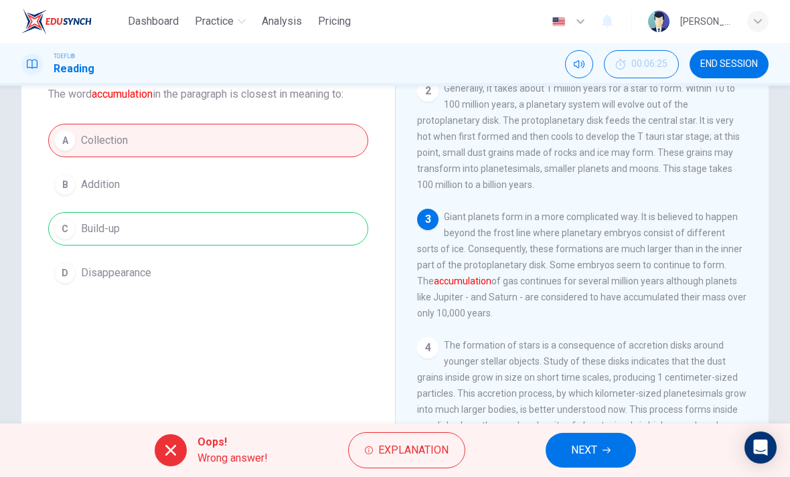
click at [593, 453] on span "NEXT" at bounding box center [584, 450] width 26 height 19
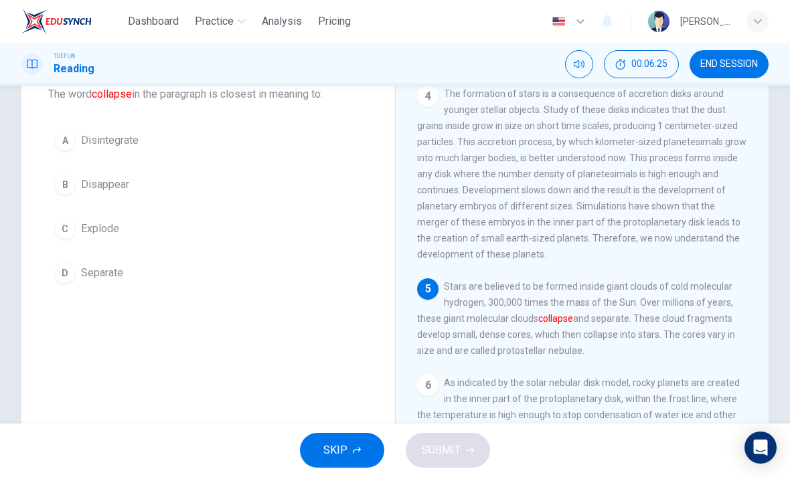
scroll to position [465, 0]
click at [95, 220] on button "C Explode" at bounding box center [208, 228] width 320 height 33
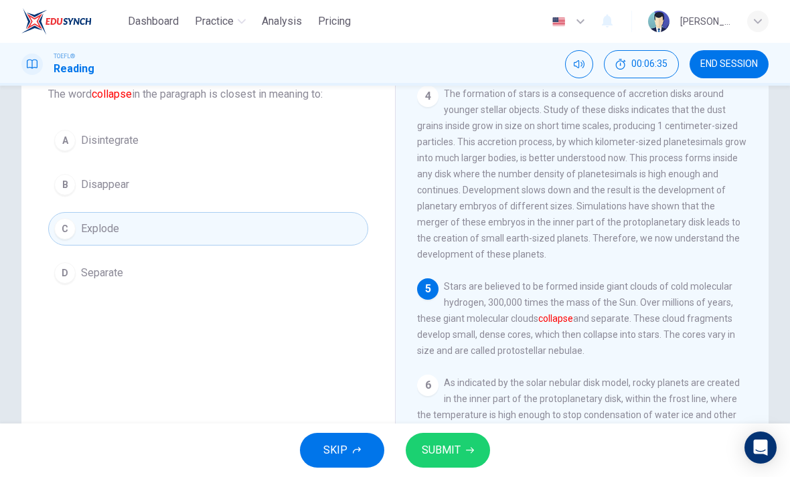
click at [460, 463] on button "SUBMIT" at bounding box center [448, 450] width 84 height 35
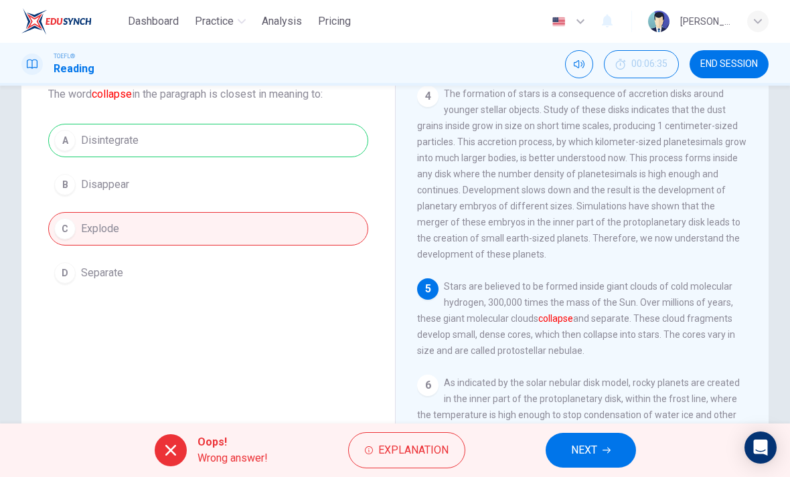
click at [737, 48] on div "TOEFL® Reading 00:06:35 END SESSION" at bounding box center [395, 64] width 790 height 43
click at [727, 59] on span "END SESSION" at bounding box center [729, 64] width 58 height 11
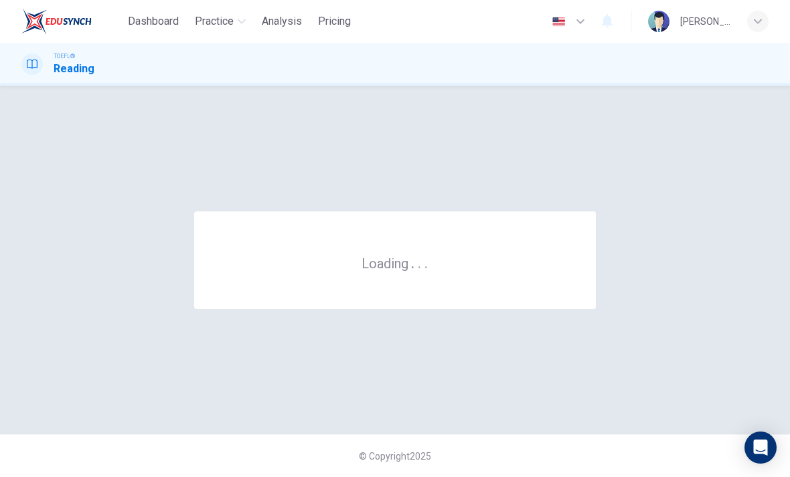
scroll to position [0, 0]
